Goal: Task Accomplishment & Management: Use online tool/utility

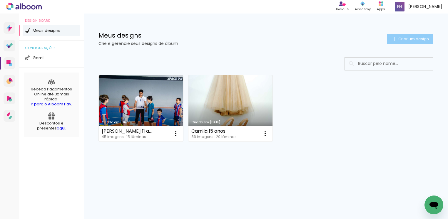
click at [408, 40] on span "Criar um design" at bounding box center [414, 39] width 31 height 4
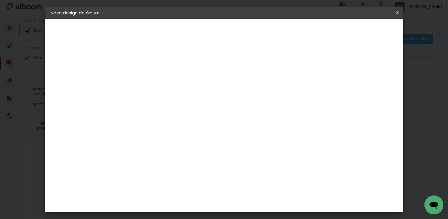
click at [147, 78] on input at bounding box center [147, 78] width 0 height 9
type input "abc"
type paper-input "abc"
click at [0, 0] on slot "Avançar" at bounding box center [0, 0] width 0 height 0
click at [157, 157] on paper-item "Ágata" at bounding box center [162, 154] width 64 height 13
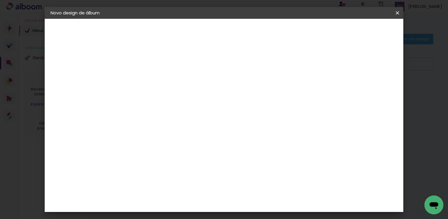
click at [0, 0] on slot "Avançar" at bounding box center [0, 0] width 0 height 0
click at [177, 99] on iron-icon at bounding box center [173, 102] width 7 height 7
click at [0, 0] on slot "Book" at bounding box center [0, 0] width 0 height 0
type input "Book"
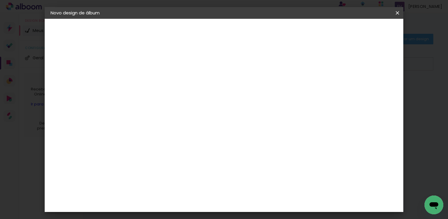
click at [0, 0] on slot "Avançar" at bounding box center [0, 0] width 0 height 0
click at [281, 31] on span "Iniciar design" at bounding box center [268, 33] width 24 height 8
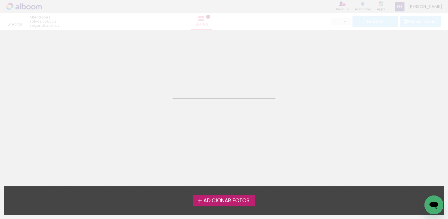
click at [244, 201] on span "Adicionar Fotos" at bounding box center [227, 201] width 46 height 5
click at [0, 0] on input "file" at bounding box center [0, 0] width 0 height 0
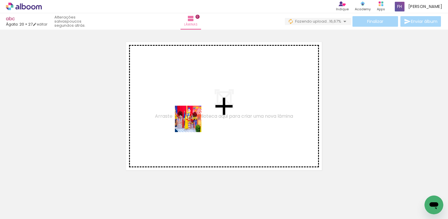
drag, startPoint x: 62, startPoint y: 206, endPoint x: 193, endPoint y: 124, distance: 154.5
click at [193, 124] on quentale-workspace at bounding box center [224, 109] width 448 height 219
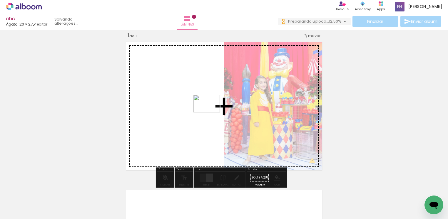
drag, startPoint x: 103, startPoint y: 208, endPoint x: 211, endPoint y: 113, distance: 144.3
click at [211, 113] on quentale-workspace at bounding box center [224, 109] width 448 height 219
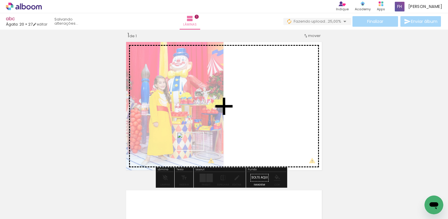
drag, startPoint x: 166, startPoint y: 203, endPoint x: 195, endPoint y: 150, distance: 60.0
click at [195, 150] on quentale-workspace at bounding box center [224, 109] width 448 height 219
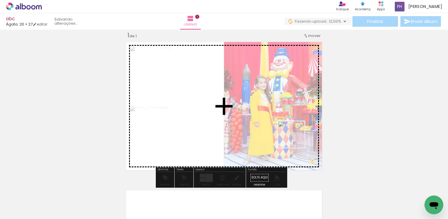
drag, startPoint x: 296, startPoint y: 164, endPoint x: 296, endPoint y: 139, distance: 24.4
click at [296, 139] on quentale-workspace at bounding box center [224, 109] width 448 height 219
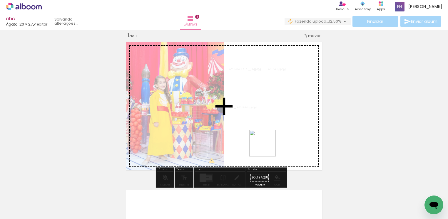
drag, startPoint x: 257, startPoint y: 202, endPoint x: 267, endPoint y: 146, distance: 56.3
click at [267, 146] on quentale-workspace at bounding box center [224, 109] width 448 height 219
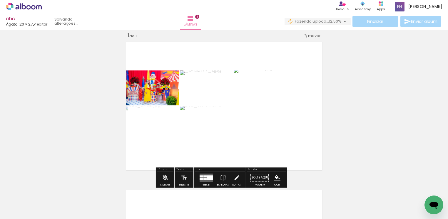
click at [205, 178] on div at bounding box center [204, 179] width 3 height 2
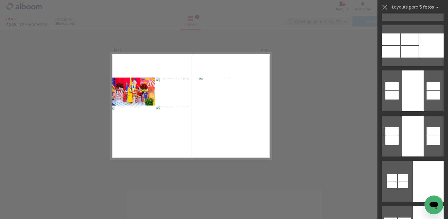
scroll to position [220, 0]
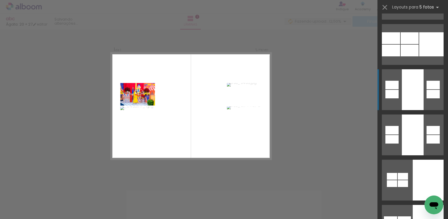
click at [428, 96] on div at bounding box center [433, 94] width 13 height 9
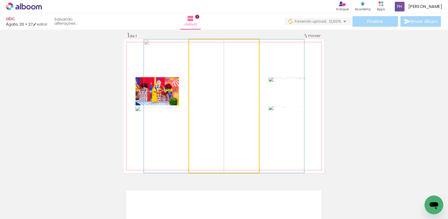
click at [206, 91] on quentale-photo at bounding box center [224, 106] width 70 height 134
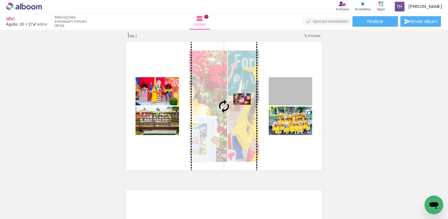
drag, startPoint x: 301, startPoint y: 95, endPoint x: 239, endPoint y: 99, distance: 61.9
click at [0, 0] on slot at bounding box center [0, 0] width 0 height 0
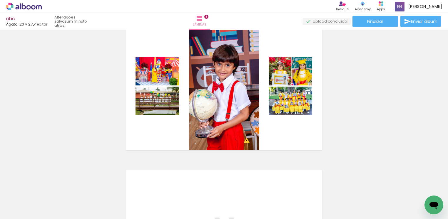
scroll to position [7, 0]
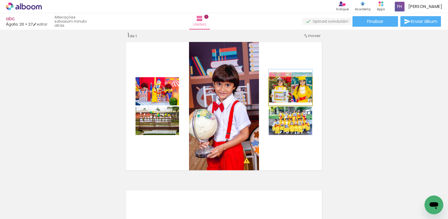
drag, startPoint x: 299, startPoint y: 104, endPoint x: 279, endPoint y: 99, distance: 20.8
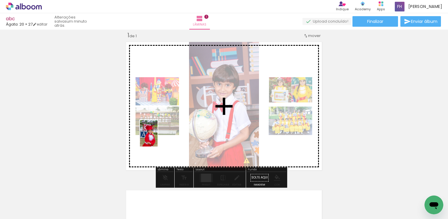
drag, startPoint x: 129, startPoint y: 209, endPoint x: 158, endPoint y: 138, distance: 76.4
click at [158, 138] on quentale-workspace at bounding box center [224, 109] width 448 height 219
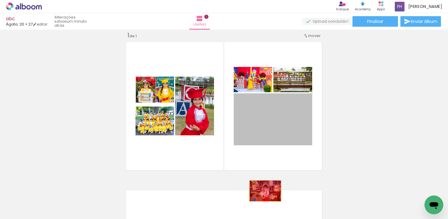
drag, startPoint x: 277, startPoint y: 129, endPoint x: 262, endPoint y: 194, distance: 66.8
click at [262, 194] on quentale-workspace at bounding box center [224, 109] width 448 height 219
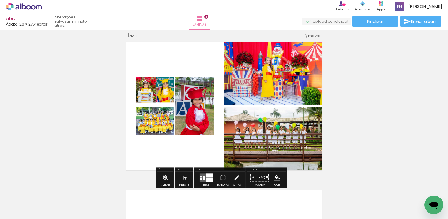
click at [223, 181] on iron-icon at bounding box center [223, 178] width 6 height 12
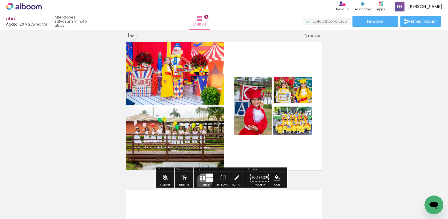
click at [203, 182] on quentale-layouter at bounding box center [205, 178] width 13 height 9
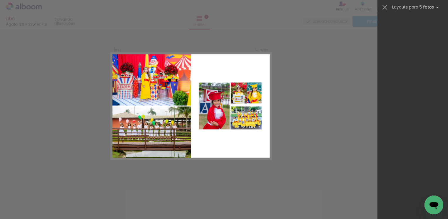
scroll to position [0, 0]
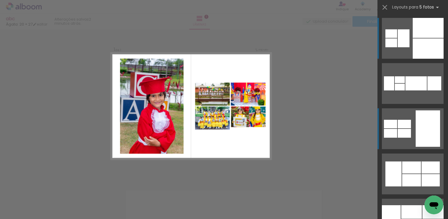
click at [400, 127] on div at bounding box center [404, 124] width 13 height 9
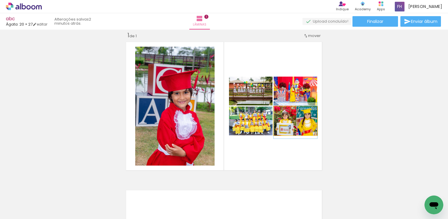
drag, startPoint x: 302, startPoint y: 124, endPoint x: 303, endPoint y: 127, distance: 3.4
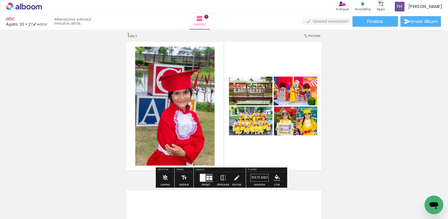
click at [28, 211] on span "Adicionar Fotos" at bounding box center [21, 211] width 18 height 6
click at [0, 0] on input "file" at bounding box center [0, 0] width 0 height 0
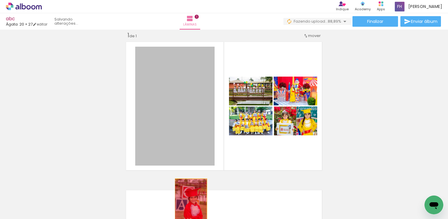
drag, startPoint x: 179, startPoint y: 104, endPoint x: 188, endPoint y: 203, distance: 99.5
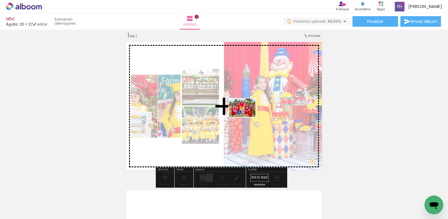
drag, startPoint x: 328, startPoint y: 203, endPoint x: 247, endPoint y: 116, distance: 118.6
click at [247, 116] on quentale-workspace at bounding box center [224, 109] width 448 height 219
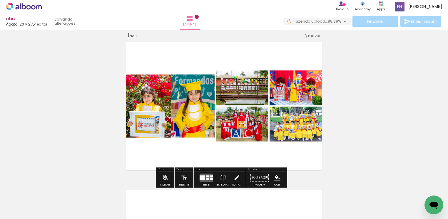
click at [212, 178] on div at bounding box center [206, 178] width 16 height 12
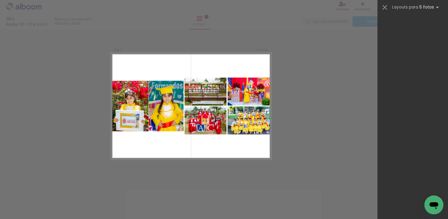
scroll to position [12637, 0]
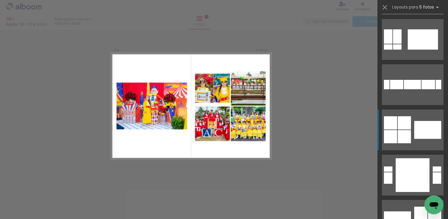
click at [385, 140] on div at bounding box center [390, 136] width 13 height 13
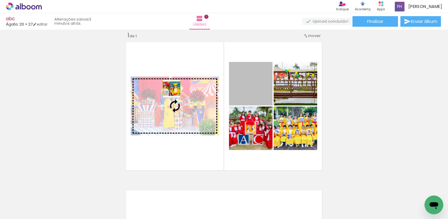
drag, startPoint x: 249, startPoint y: 88, endPoint x: 168, endPoint y: 89, distance: 80.9
click at [0, 0] on slot at bounding box center [0, 0] width 0 height 0
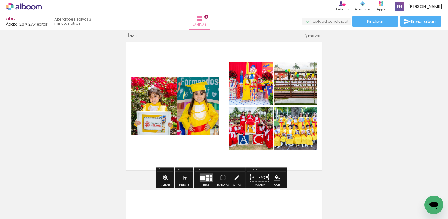
click at [207, 181] on quentale-layouter at bounding box center [205, 178] width 13 height 9
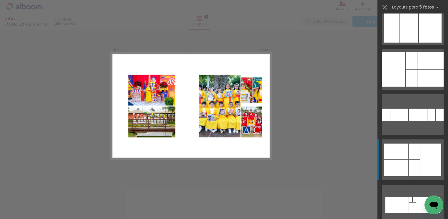
scroll to position [13479, 0]
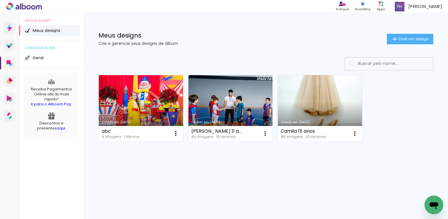
click at [140, 109] on link "Criado em 13/10/25" at bounding box center [141, 108] width 84 height 66
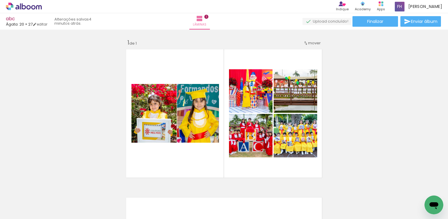
click at [29, 210] on span "Adicionar Fotos" at bounding box center [21, 211] width 18 height 6
click at [0, 0] on input "file" at bounding box center [0, 0] width 0 height 0
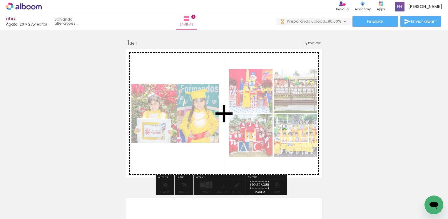
drag, startPoint x: 351, startPoint y: 200, endPoint x: 299, endPoint y: 142, distance: 77.1
click at [299, 142] on quentale-workspace at bounding box center [224, 109] width 448 height 219
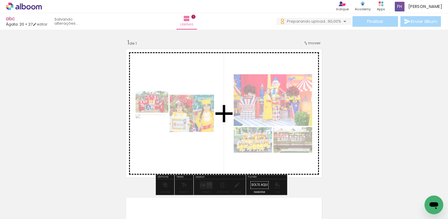
drag, startPoint x: 352, startPoint y: 203, endPoint x: 276, endPoint y: 115, distance: 115.5
click at [276, 115] on quentale-workspace at bounding box center [224, 109] width 448 height 219
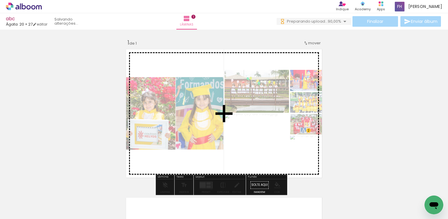
drag, startPoint x: 365, startPoint y: 208, endPoint x: 309, endPoint y: 132, distance: 94.2
click at [309, 132] on quentale-workspace at bounding box center [224, 109] width 448 height 219
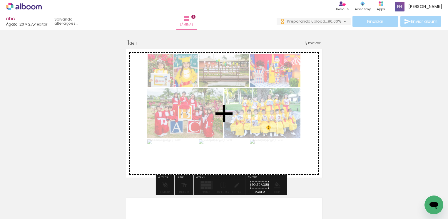
drag, startPoint x: 360, startPoint y: 204, endPoint x: 269, endPoint y: 129, distance: 118.7
click at [269, 129] on quentale-workspace at bounding box center [224, 109] width 448 height 219
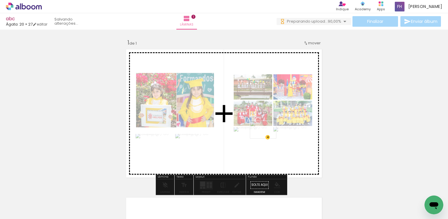
drag, startPoint x: 359, startPoint y: 202, endPoint x: 268, endPoint y: 139, distance: 111.0
click at [268, 139] on quentale-workspace at bounding box center [224, 109] width 448 height 219
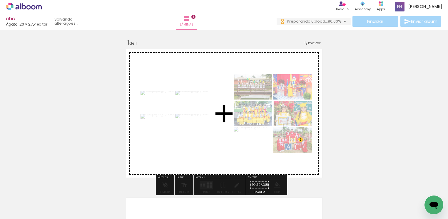
drag, startPoint x: 353, startPoint y: 204, endPoint x: 301, endPoint y: 141, distance: 82.1
click at [301, 141] on quentale-workspace at bounding box center [224, 109] width 448 height 219
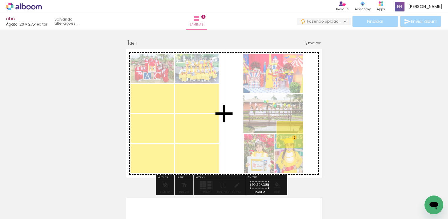
drag, startPoint x: 356, startPoint y: 200, endPoint x: 294, endPoint y: 138, distance: 87.8
click at [294, 138] on quentale-workspace at bounding box center [224, 109] width 448 height 219
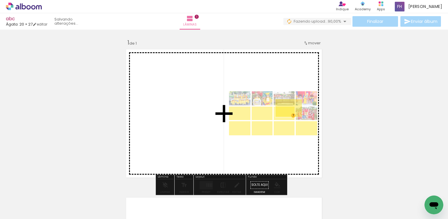
drag, startPoint x: 359, startPoint y: 208, endPoint x: 293, endPoint y: 117, distance: 111.9
click at [293, 117] on quentale-workspace at bounding box center [224, 109] width 448 height 219
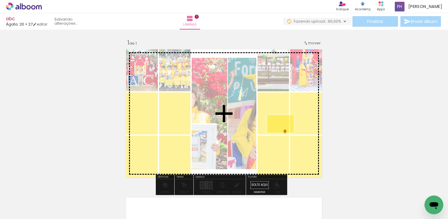
drag, startPoint x: 355, startPoint y: 204, endPoint x: 285, endPoint y: 133, distance: 99.4
click at [285, 133] on quentale-workspace at bounding box center [224, 109] width 448 height 219
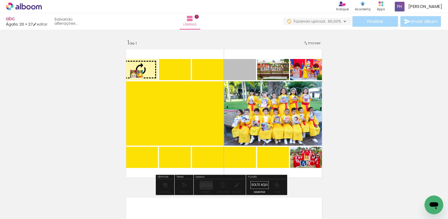
drag, startPoint x: 242, startPoint y: 74, endPoint x: 133, endPoint y: 74, distance: 108.8
click at [0, 0] on slot at bounding box center [0, 0] width 0 height 0
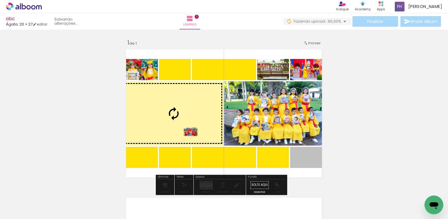
drag, startPoint x: 276, startPoint y: 162, endPoint x: 187, endPoint y: 130, distance: 94.5
click at [0, 0] on slot at bounding box center [0, 0] width 0 height 0
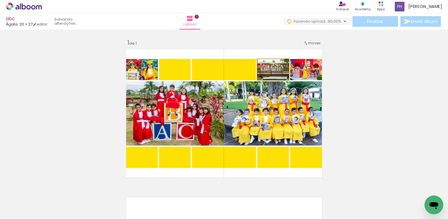
drag, startPoint x: 273, startPoint y: 68, endPoint x: 231, endPoint y: 69, distance: 41.2
type paper-slider "100"
click at [0, 0] on slot at bounding box center [0, 0] width 0 height 0
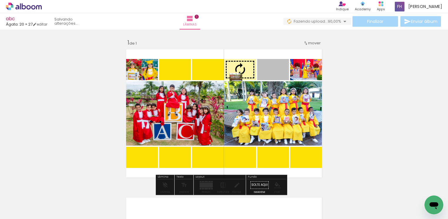
drag, startPoint x: 268, startPoint y: 72, endPoint x: 233, endPoint y: 77, distance: 35.4
click at [0, 0] on slot at bounding box center [0, 0] width 0 height 0
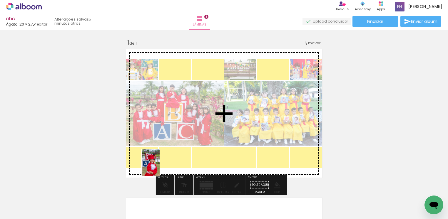
drag, startPoint x: 128, startPoint y: 208, endPoint x: 160, endPoint y: 167, distance: 52.0
click at [160, 167] on quentale-workspace at bounding box center [224, 109] width 448 height 219
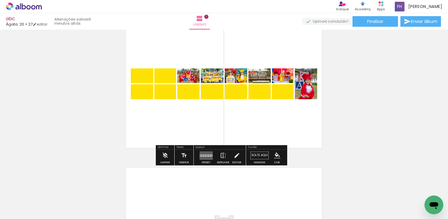
scroll to position [44, 0]
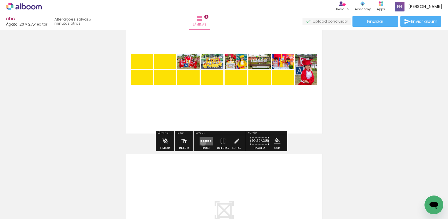
click at [202, 143] on quentale-layouter at bounding box center [205, 141] width 13 height 9
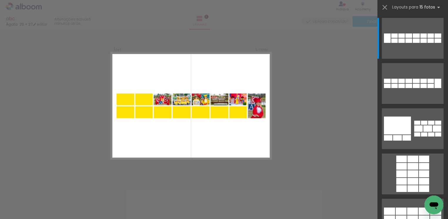
scroll to position [7, 0]
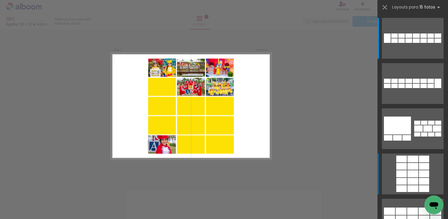
click at [419, 167] on div at bounding box center [424, 166] width 10 height 7
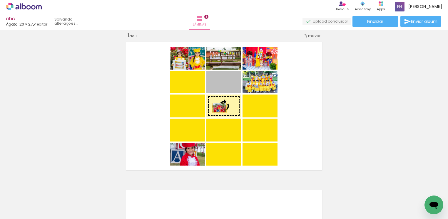
drag, startPoint x: 228, startPoint y: 88, endPoint x: 216, endPoint y: 108, distance: 23.6
click at [0, 0] on slot at bounding box center [0, 0] width 0 height 0
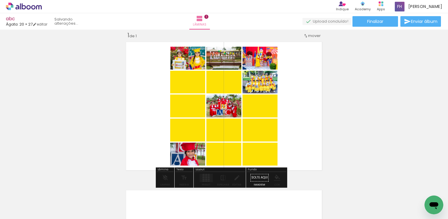
drag, startPoint x: 191, startPoint y: 158, endPoint x: 194, endPoint y: 160, distance: 3.7
type paper-slider "187"
click at [193, 153] on div at bounding box center [191, 148] width 16 height 9
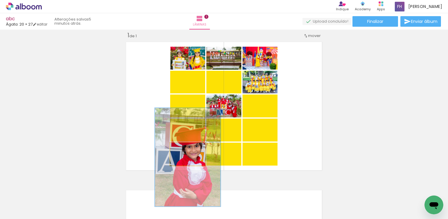
click at [193, 153] on div at bounding box center [195, 148] width 9 height 9
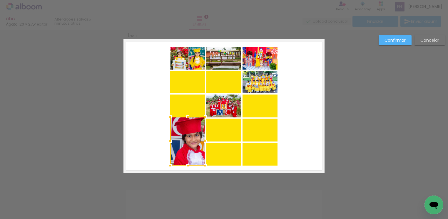
drag, startPoint x: 186, startPoint y: 143, endPoint x: 186, endPoint y: 118, distance: 25.6
click at [186, 118] on div at bounding box center [188, 117] width 12 height 12
click at [0, 0] on slot "Confirmar" at bounding box center [0, 0] width 0 height 0
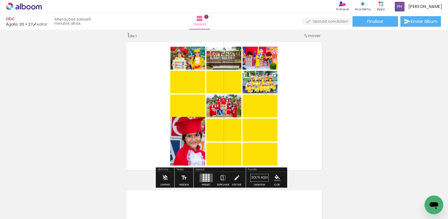
click at [346, 139] on div "Inserir lâmina 1 de 1" at bounding box center [224, 172] width 448 height 297
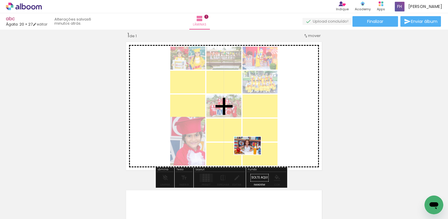
drag, startPoint x: 233, startPoint y: 171, endPoint x: 252, endPoint y: 155, distance: 25.5
click at [252, 155] on quentale-workspace at bounding box center [224, 109] width 448 height 219
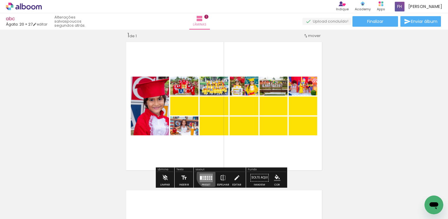
click at [209, 176] on div at bounding box center [209, 176] width 1 height 1
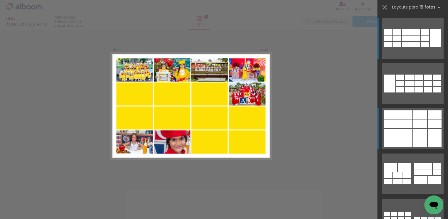
click at [434, 141] on div at bounding box center [435, 143] width 14 height 9
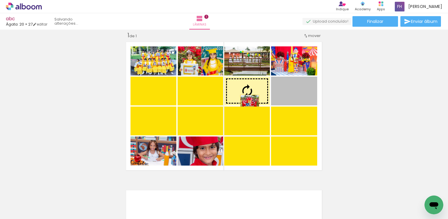
drag, startPoint x: 294, startPoint y: 102, endPoint x: 246, endPoint y: 101, distance: 47.7
click at [0, 0] on slot at bounding box center [0, 0] width 0 height 0
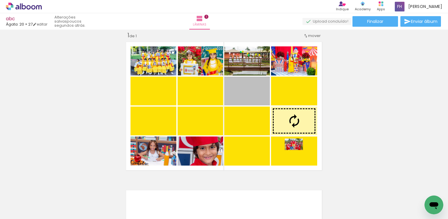
drag, startPoint x: 249, startPoint y: 99, endPoint x: 291, endPoint y: 145, distance: 62.7
click at [0, 0] on slot at bounding box center [0, 0] width 0 height 0
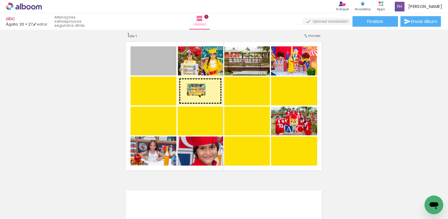
drag, startPoint x: 158, startPoint y: 69, endPoint x: 193, endPoint y: 90, distance: 40.7
click at [0, 0] on slot at bounding box center [0, 0] width 0 height 0
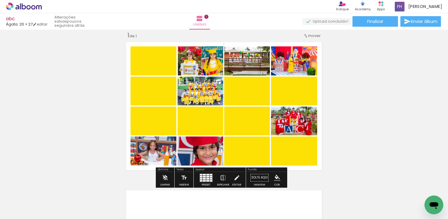
click at [217, 95] on quentale-photo at bounding box center [201, 91] width 46 height 29
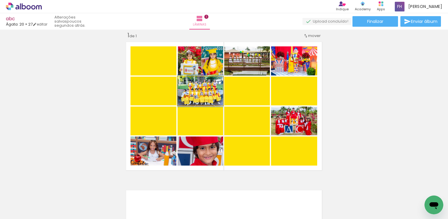
drag, startPoint x: 217, startPoint y: 95, endPoint x: 220, endPoint y: 99, distance: 4.6
click at [217, 96] on quentale-photo at bounding box center [201, 91] width 46 height 29
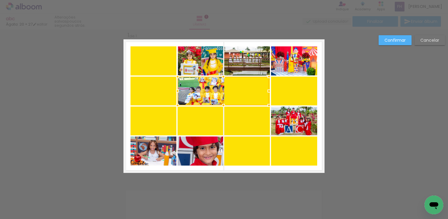
drag, startPoint x: 220, startPoint y: 91, endPoint x: 261, endPoint y: 121, distance: 51.0
click at [264, 120] on album-spread "1 de 1" at bounding box center [224, 106] width 201 height 134
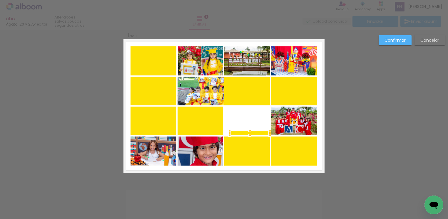
drag, startPoint x: 220, startPoint y: 108, endPoint x: 226, endPoint y: 132, distance: 24.7
click at [230, 132] on div at bounding box center [250, 133] width 40 height 5
click at [216, 108] on quentale-photo at bounding box center [201, 121] width 46 height 29
click at [217, 108] on div at bounding box center [223, 107] width 12 height 12
click at [217, 101] on div at bounding box center [223, 107] width 12 height 12
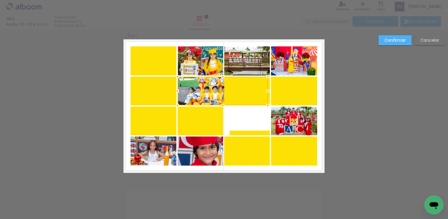
click at [217, 101] on div at bounding box center [223, 106] width 12 height 12
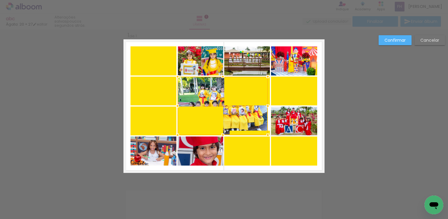
drag, startPoint x: 215, startPoint y: 104, endPoint x: 227, endPoint y: 134, distance: 32.1
click at [227, 134] on div at bounding box center [223, 106] width 90 height 59
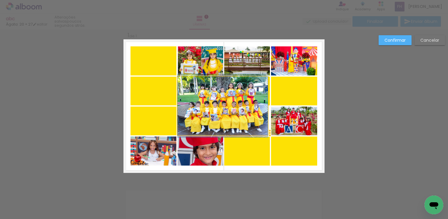
click at [250, 86] on quentale-photo at bounding box center [223, 106] width 90 height 59
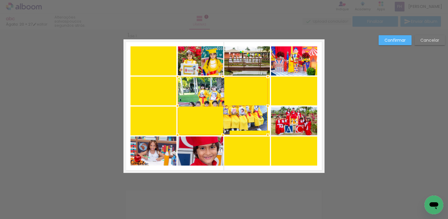
click at [241, 92] on div at bounding box center [223, 106] width 90 height 59
click at [243, 96] on div at bounding box center [223, 106] width 90 height 59
click at [241, 96] on div at bounding box center [223, 106] width 90 height 59
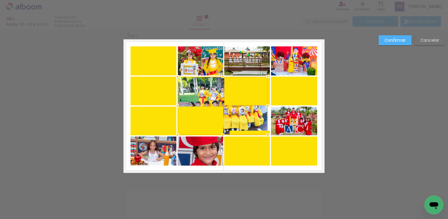
click at [241, 96] on div at bounding box center [223, 106] width 90 height 59
click at [244, 88] on div at bounding box center [223, 106] width 90 height 59
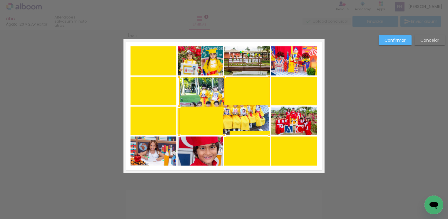
drag, startPoint x: 222, startPoint y: 89, endPoint x: 225, endPoint y: 92, distance: 4.6
click at [225, 92] on div at bounding box center [224, 106] width 90 height 59
click at [256, 92] on div at bounding box center [224, 106] width 90 height 59
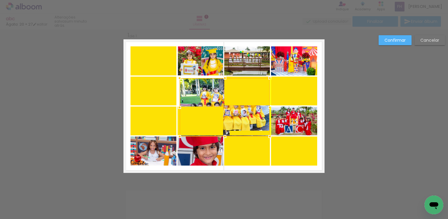
click at [223, 107] on div at bounding box center [225, 107] width 90 height 59
click at [214, 113] on div at bounding box center [225, 107] width 90 height 59
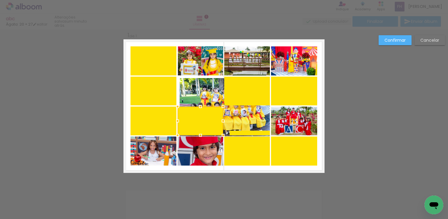
click at [214, 113] on div at bounding box center [201, 121] width 46 height 29
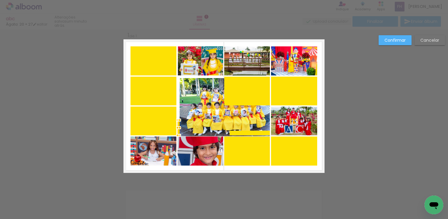
drag, startPoint x: 219, startPoint y: 109, endPoint x: 199, endPoint y: 143, distance: 39.3
click at [178, 124] on div at bounding box center [179, 127] width 2 height 15
click at [242, 94] on quentale-photo at bounding box center [247, 91] width 46 height 29
click at [242, 94] on div at bounding box center [225, 107] width 90 height 59
click at [241, 95] on div at bounding box center [225, 107] width 90 height 59
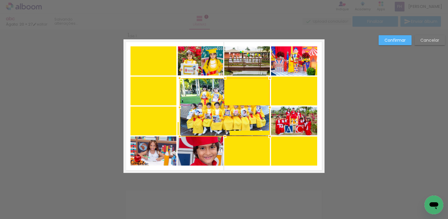
click at [241, 95] on div at bounding box center [225, 107] width 90 height 59
click at [238, 96] on div at bounding box center [225, 107] width 90 height 59
click at [229, 102] on div at bounding box center [225, 107] width 90 height 59
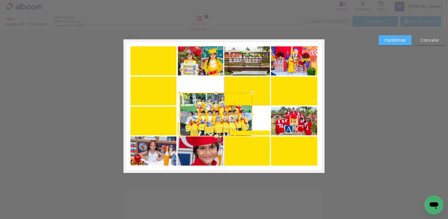
drag, startPoint x: 266, startPoint y: 78, endPoint x: 248, endPoint y: 92, distance: 23.0
click at [248, 92] on div at bounding box center [252, 93] width 12 height 12
click at [250, 90] on div at bounding box center [247, 91] width 46 height 29
drag, startPoint x: 250, startPoint y: 90, endPoint x: 230, endPoint y: 100, distance: 23.0
click at [246, 91] on div at bounding box center [247, 91] width 46 height 29
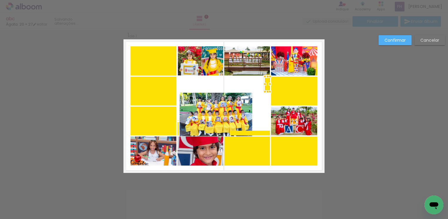
drag, startPoint x: 220, startPoint y: 107, endPoint x: 263, endPoint y: 97, distance: 44.7
click at [266, 94] on div at bounding box center [265, 92] width 12 height 12
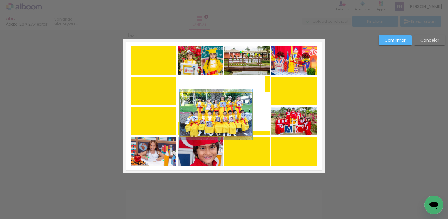
click at [234, 114] on quentale-photo at bounding box center [216, 115] width 73 height 44
click at [265, 92] on div at bounding box center [267, 83] width 5 height 15
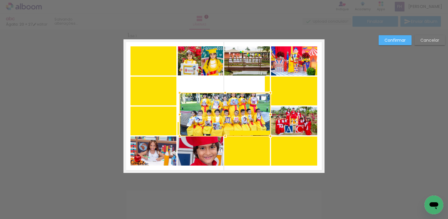
drag, startPoint x: 253, startPoint y: 114, endPoint x: 269, endPoint y: 114, distance: 16.2
click at [269, 114] on div at bounding box center [271, 115] width 12 height 12
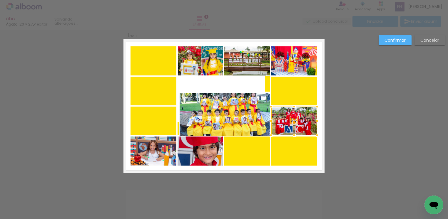
click at [223, 94] on quentale-photo at bounding box center [225, 115] width 91 height 44
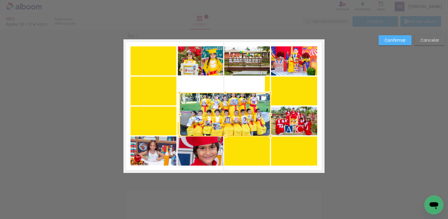
click at [223, 94] on div at bounding box center [225, 93] width 12 height 12
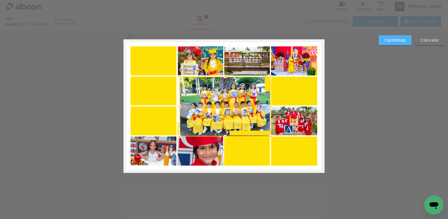
drag, startPoint x: 219, startPoint y: 94, endPoint x: 223, endPoint y: 77, distance: 16.6
click at [223, 77] on div at bounding box center [225, 77] width 12 height 12
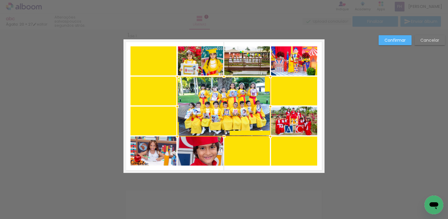
drag, startPoint x: 178, startPoint y: 109, endPoint x: 174, endPoint y: 111, distance: 4.6
click at [174, 110] on div at bounding box center [177, 107] width 12 height 12
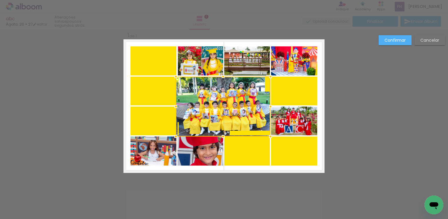
click at [266, 89] on div at bounding box center [223, 107] width 95 height 60
click at [265, 86] on div at bounding box center [223, 107] width 95 height 60
click at [264, 86] on div at bounding box center [223, 107] width 95 height 60
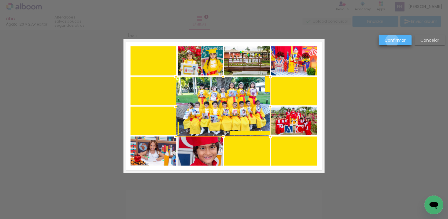
drag, startPoint x: 392, startPoint y: 41, endPoint x: 299, endPoint y: 92, distance: 106.5
click at [390, 44] on paper-button "Confirmar" at bounding box center [395, 40] width 33 height 10
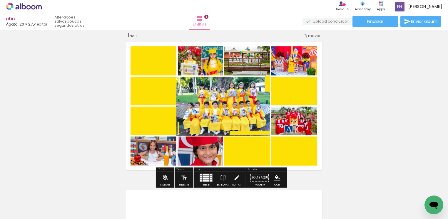
click at [391, 136] on div "Inserir lâmina 1 de 1" at bounding box center [224, 172] width 448 height 297
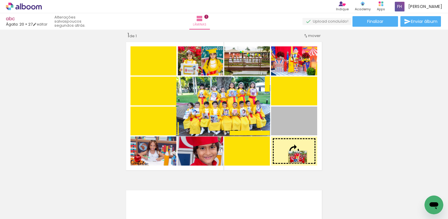
drag, startPoint x: 294, startPoint y: 129, endPoint x: 294, endPoint y: 157, distance: 28.2
click at [0, 0] on slot at bounding box center [0, 0] width 0 height 0
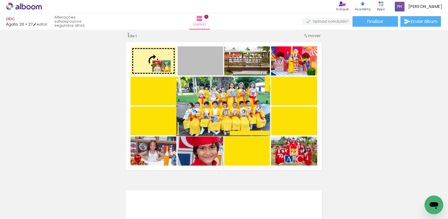
drag, startPoint x: 216, startPoint y: 65, endPoint x: 158, endPoint y: 66, distance: 57.4
click at [0, 0] on slot at bounding box center [0, 0] width 0 height 0
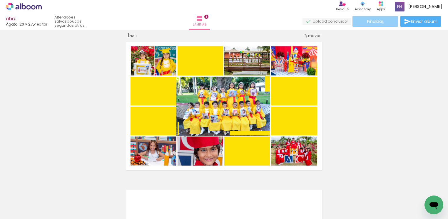
click at [381, 22] on span "Finalizar" at bounding box center [375, 21] width 16 height 4
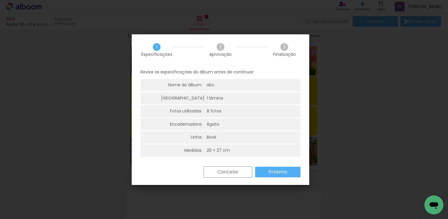
click at [0, 0] on slot "Próximo" at bounding box center [0, 0] width 0 height 0
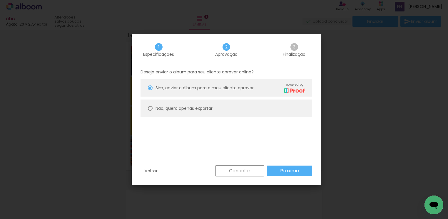
click at [149, 108] on div at bounding box center [150, 108] width 5 height 5
type paper-radio-button "on"
click at [0, 0] on slot "Próximo" at bounding box center [0, 0] width 0 height 0
type input "Alta, 300 DPI"
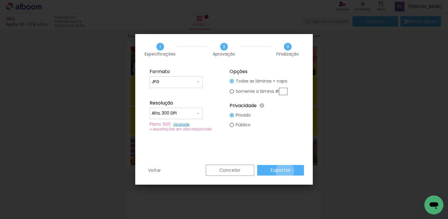
click at [0, 0] on slot "Exportar" at bounding box center [0, 0] width 0 height 0
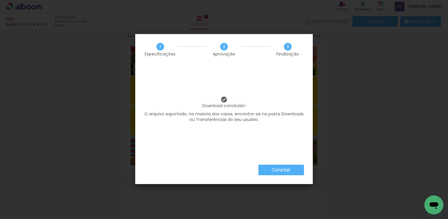
click at [0, 0] on slot "Concluir" at bounding box center [0, 0] width 0 height 0
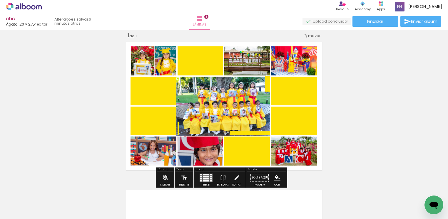
click at [186, 181] on iron-icon at bounding box center [184, 178] width 6 height 12
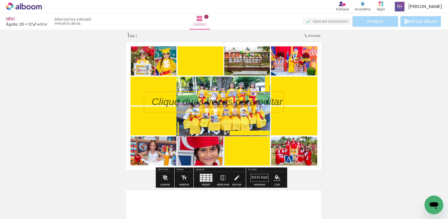
click at [186, 102] on quentale-selection at bounding box center [214, 101] width 140 height 21
type input "Sans Serif"
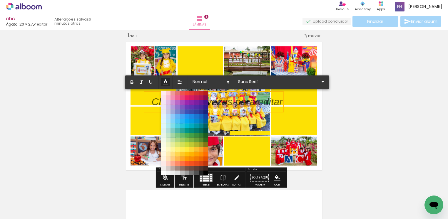
click at [167, 83] on polyline at bounding box center [165, 81] width 3 height 3
click at [201, 173] on span at bounding box center [201, 173] width 6 height 6
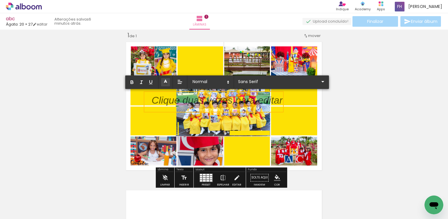
scroll to position [0, 0]
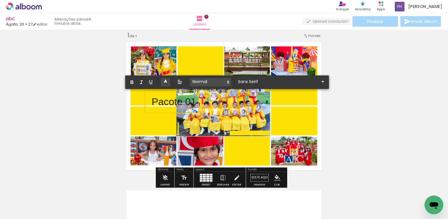
click at [228, 84] on icon at bounding box center [228, 82] width 5 height 5
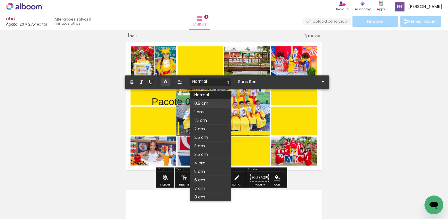
click at [206, 103] on span at bounding box center [210, 103] width 41 height 9
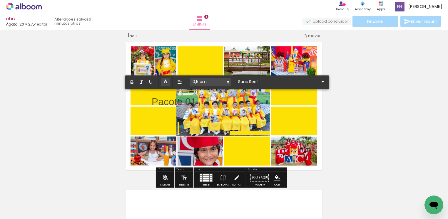
drag, startPoint x: 194, startPoint y: 100, endPoint x: 149, endPoint y: 102, distance: 44.5
click at [152, 102] on span "Pacote 01" at bounding box center [174, 101] width 45 height 11
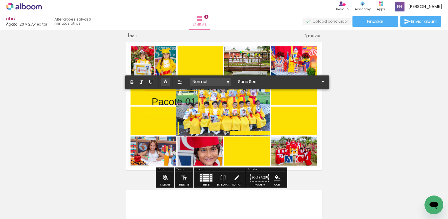
click at [227, 84] on icon at bounding box center [228, 82] width 5 height 5
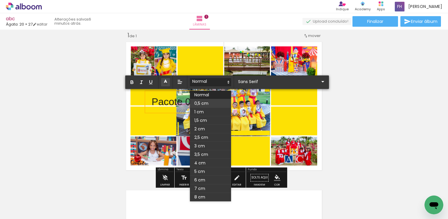
click at [209, 103] on span at bounding box center [210, 103] width 41 height 9
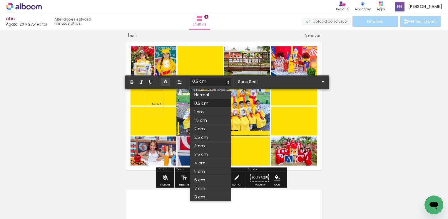
click at [227, 83] on icon at bounding box center [228, 82] width 5 height 5
click at [210, 110] on span at bounding box center [210, 112] width 41 height 9
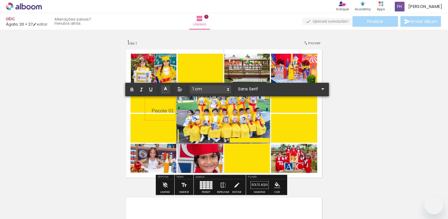
click at [166, 108] on p "Pacote 01" at bounding box center [163, 109] width 22 height 14
